Goal: Transaction & Acquisition: Purchase product/service

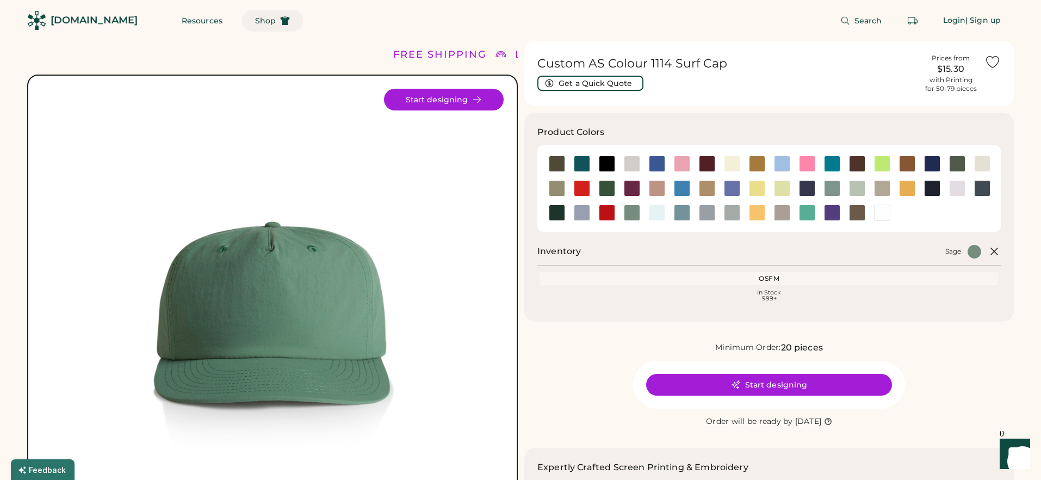
click at [255, 20] on span "Shop" at bounding box center [265, 21] width 21 height 8
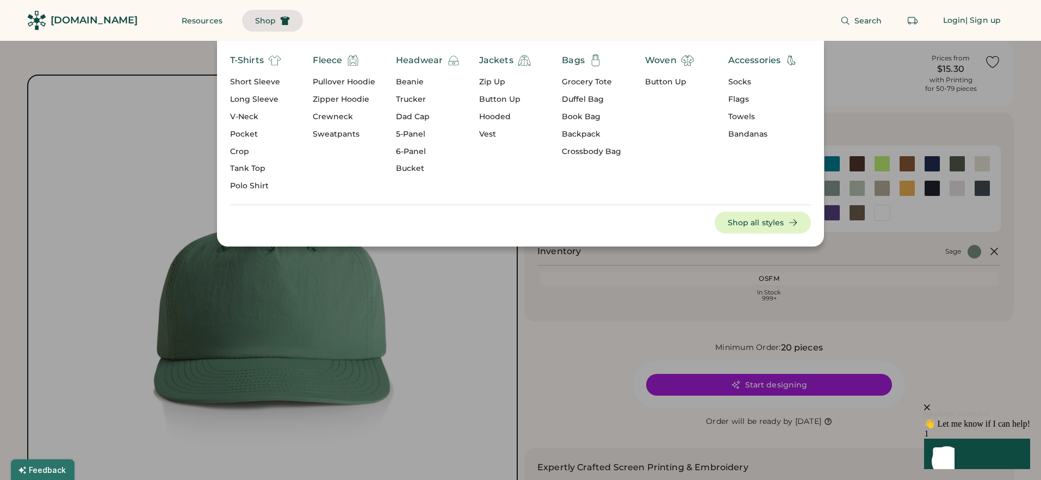
click at [417, 118] on div "Dad Cap" at bounding box center [428, 117] width 64 height 11
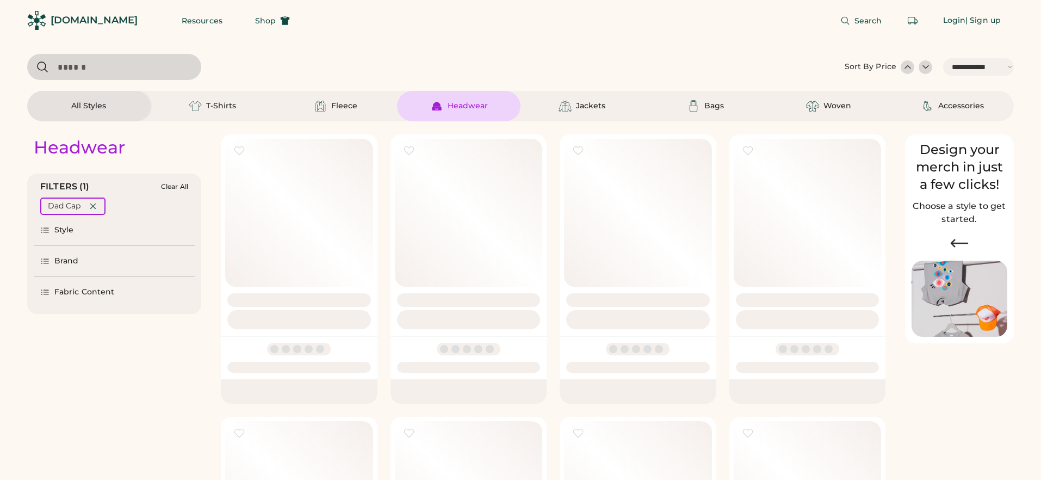
select select "*****"
select select "*"
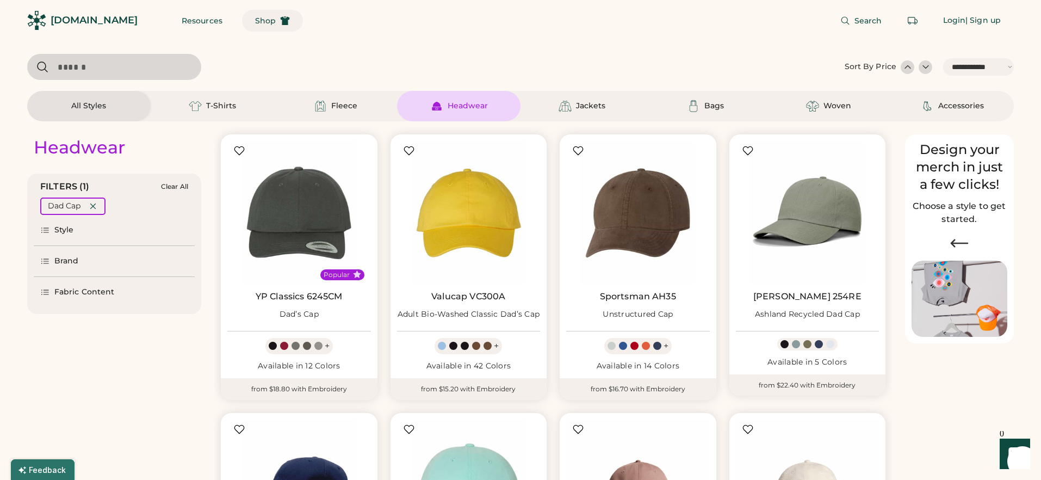
drag, startPoint x: 254, startPoint y: 21, endPoint x: 268, endPoint y: 25, distance: 14.1
click at [254, 21] on button "Shop" at bounding box center [272, 21] width 61 height 22
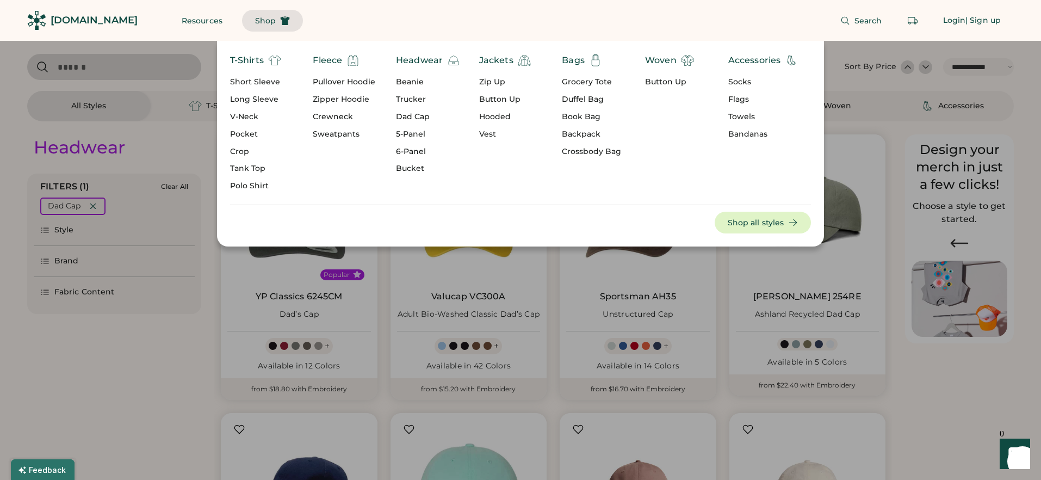
click at [411, 151] on div "6-Panel" at bounding box center [428, 151] width 64 height 11
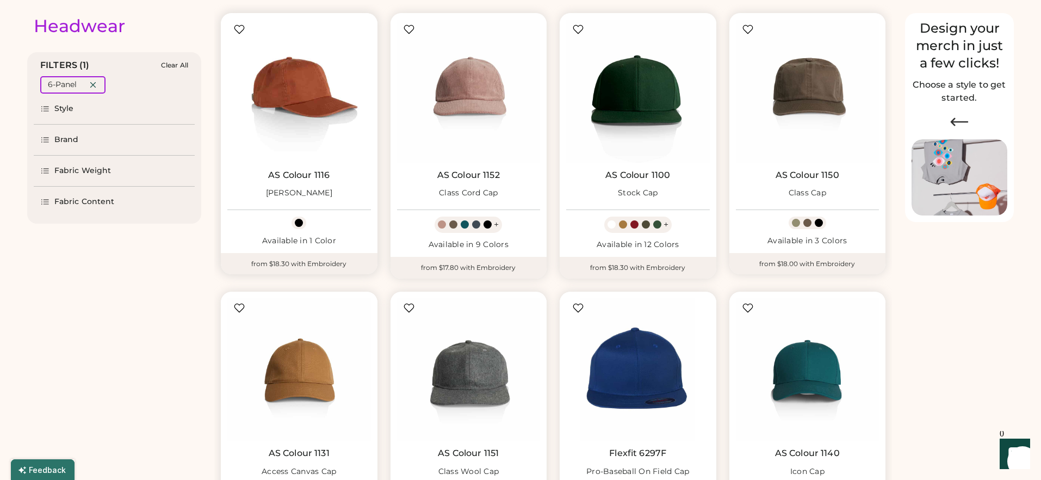
scroll to position [124, 0]
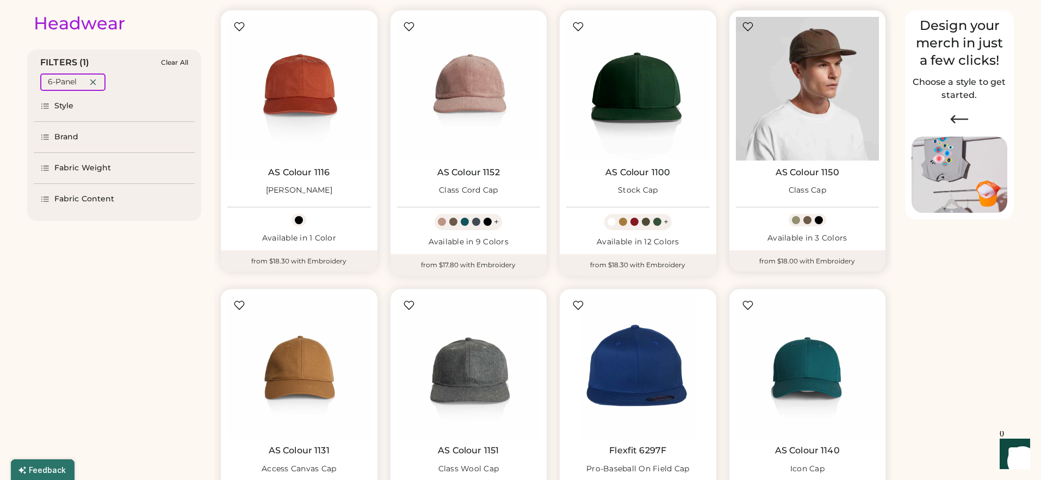
click at [813, 110] on img at bounding box center [808, 89] width 144 height 144
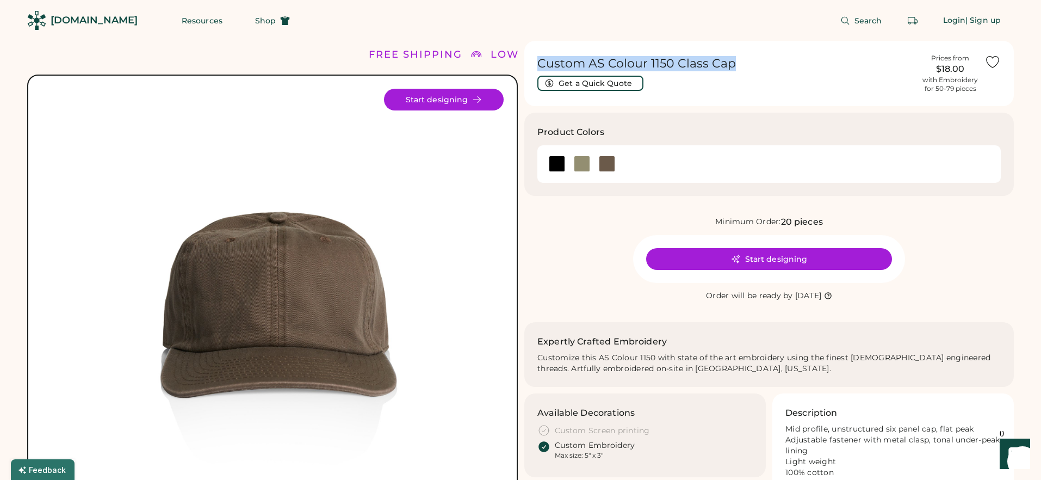
drag, startPoint x: 738, startPoint y: 63, endPoint x: 632, endPoint y: 192, distance: 166.9
click at [538, 65] on h1 "Custom AS Colour 1150 Class Cap" at bounding box center [727, 63] width 379 height 15
click at [557, 163] on div at bounding box center [557, 164] width 16 height 16
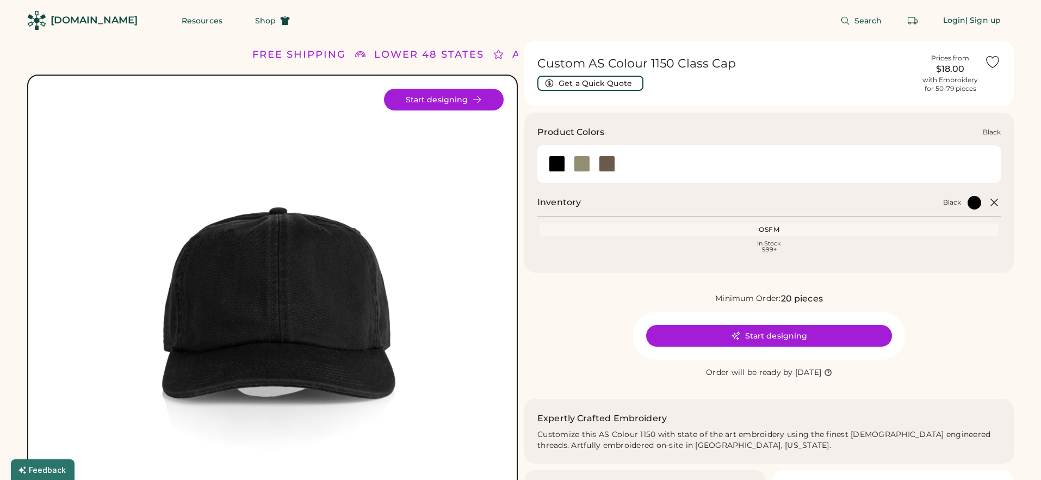
click at [557, 164] on div at bounding box center [557, 164] width 16 height 16
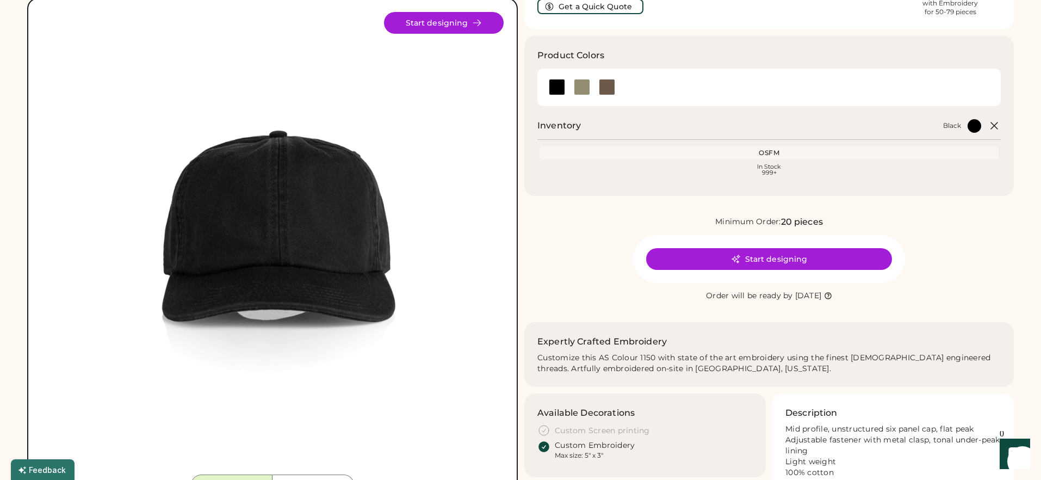
scroll to position [95, 0]
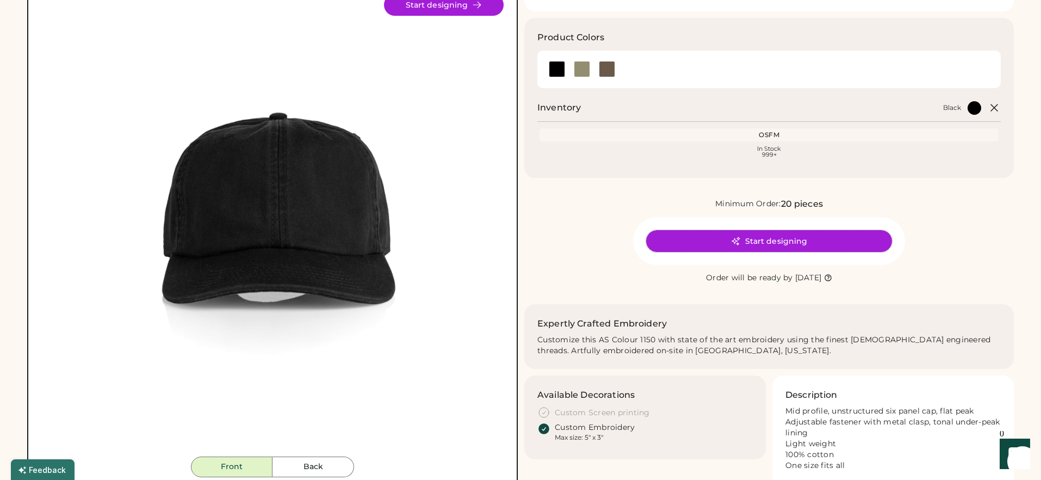
click at [698, 239] on button "Start designing" at bounding box center [769, 241] width 246 height 22
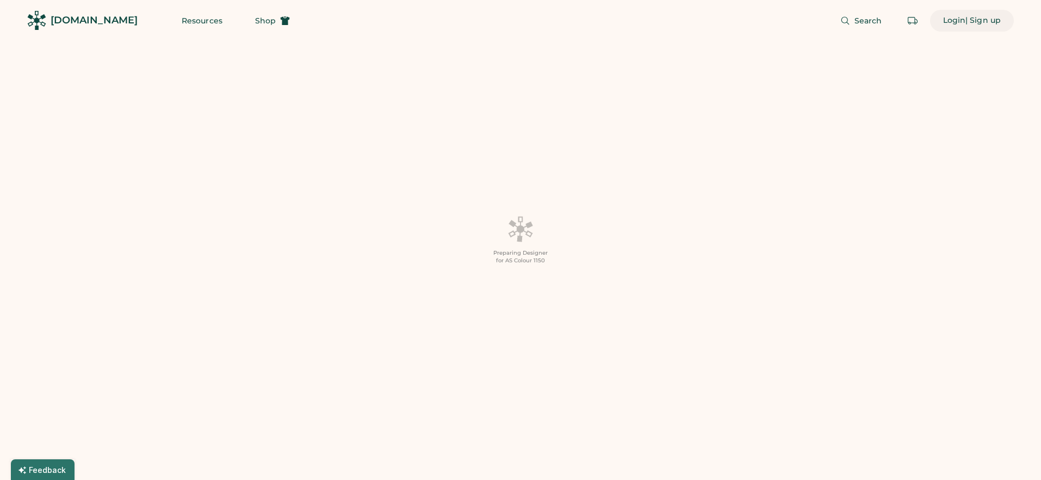
click at [971, 21] on div "| Sign up" at bounding box center [983, 20] width 35 height 11
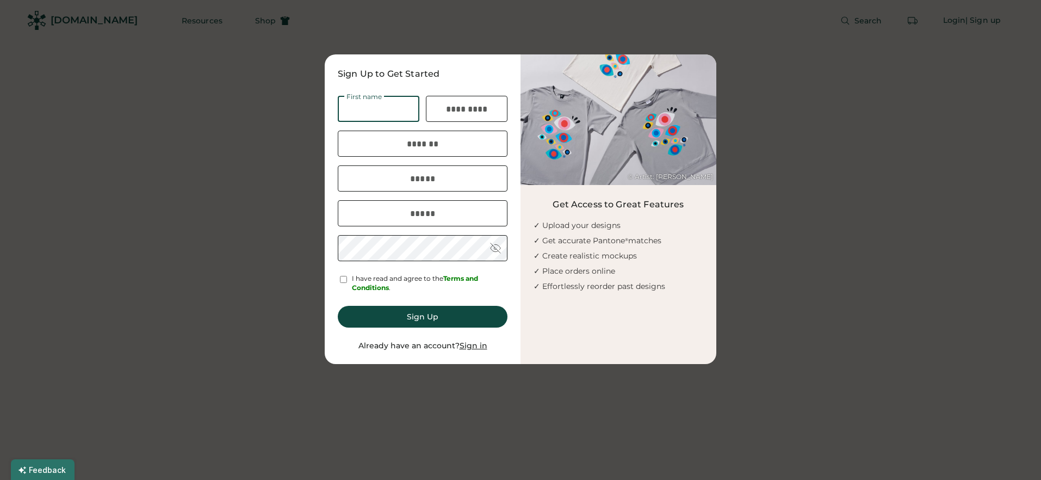
click at [392, 108] on input "input" at bounding box center [379, 109] width 82 height 26
type input "****"
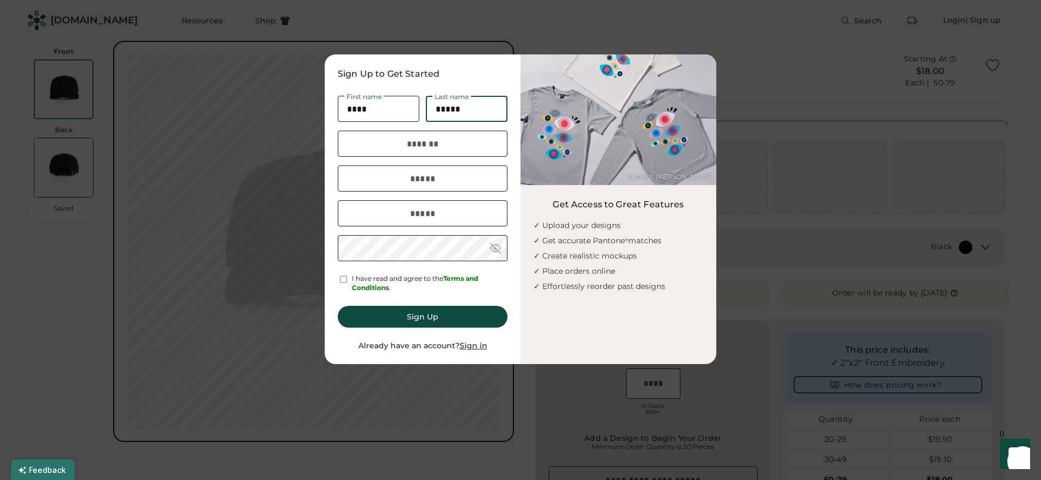
type input "*****"
click at [436, 147] on input "input" at bounding box center [423, 144] width 170 height 26
drag, startPoint x: 400, startPoint y: 145, endPoint x: 391, endPoint y: 145, distance: 9.3
click at [391, 145] on input "input" at bounding box center [423, 144] width 170 height 26
type input "**********"
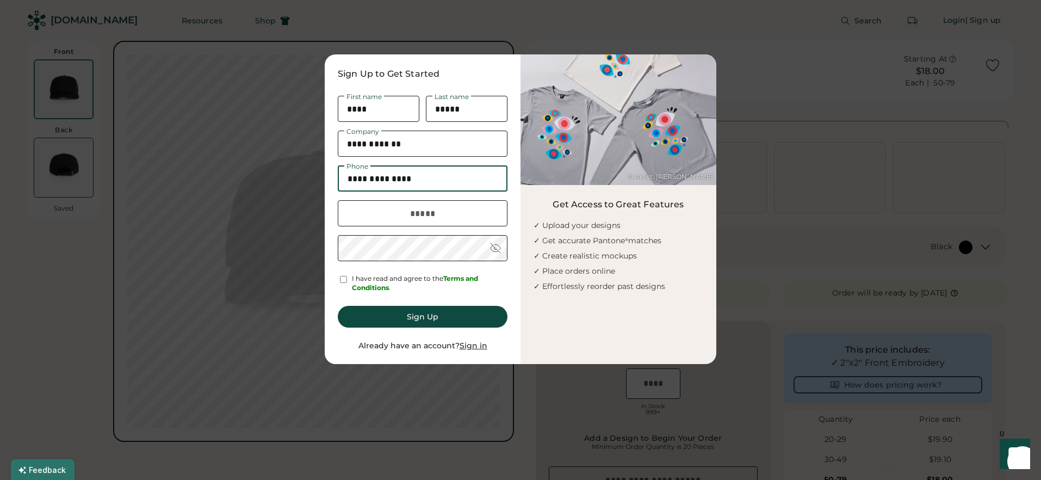
type input "**********"
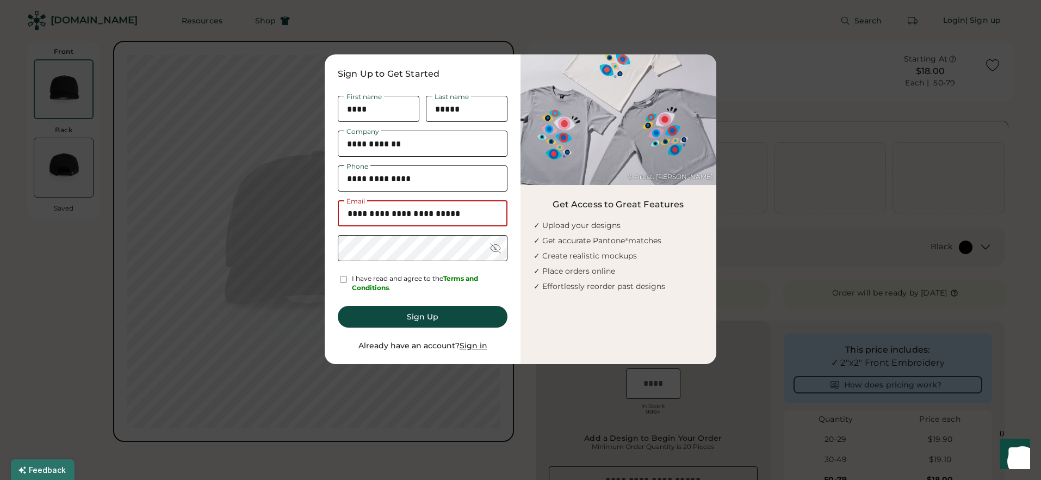
type input "**********"
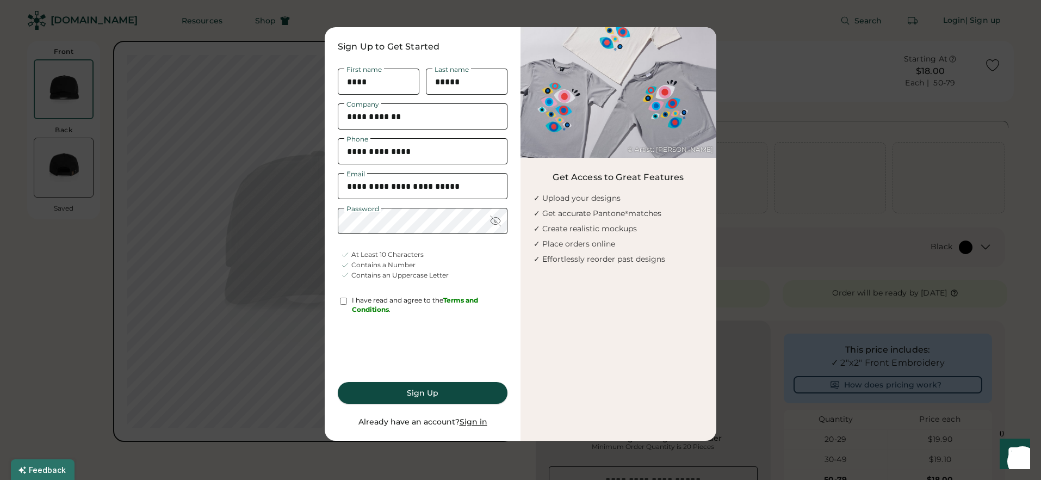
click at [447, 395] on button "Sign Up" at bounding box center [423, 393] width 170 height 22
click at [489, 392] on button "Sign Up" at bounding box center [423, 393] width 170 height 22
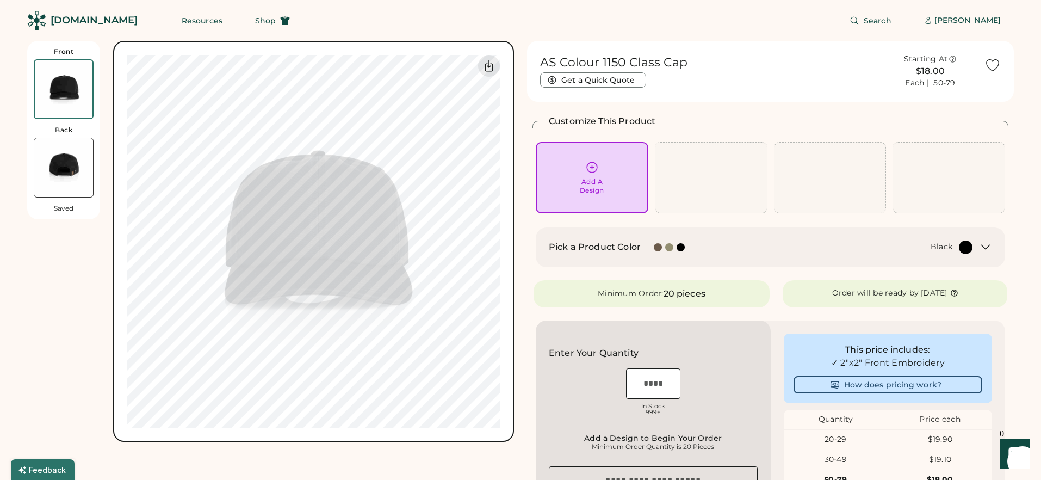
click at [58, 169] on img at bounding box center [63, 167] width 59 height 59
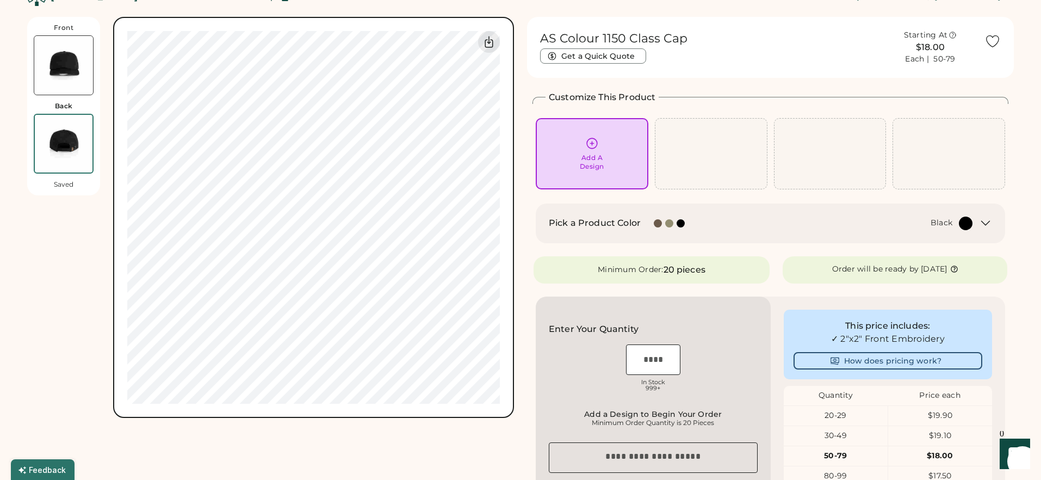
scroll to position [41, 0]
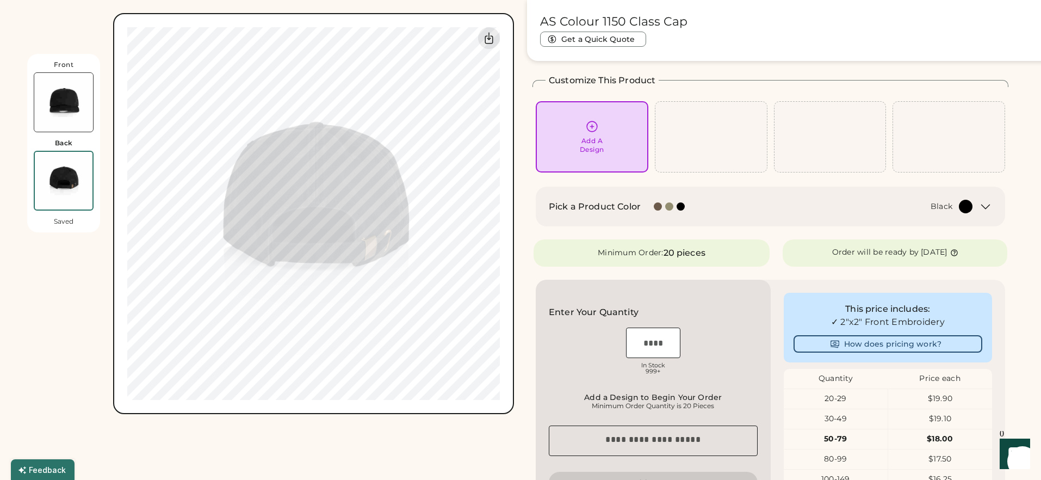
click at [71, 101] on img at bounding box center [63, 102] width 59 height 59
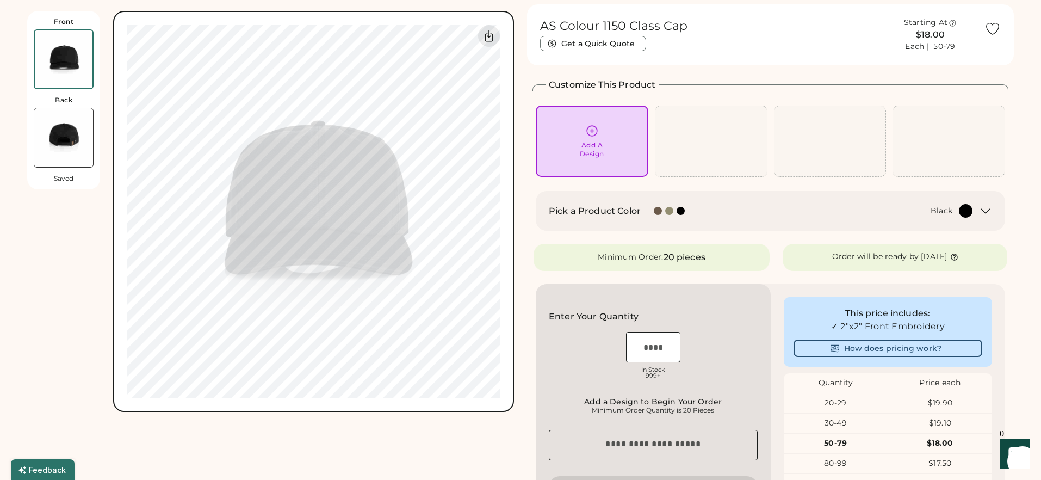
scroll to position [0, 0]
